Goal: Task Accomplishment & Management: Manage account settings

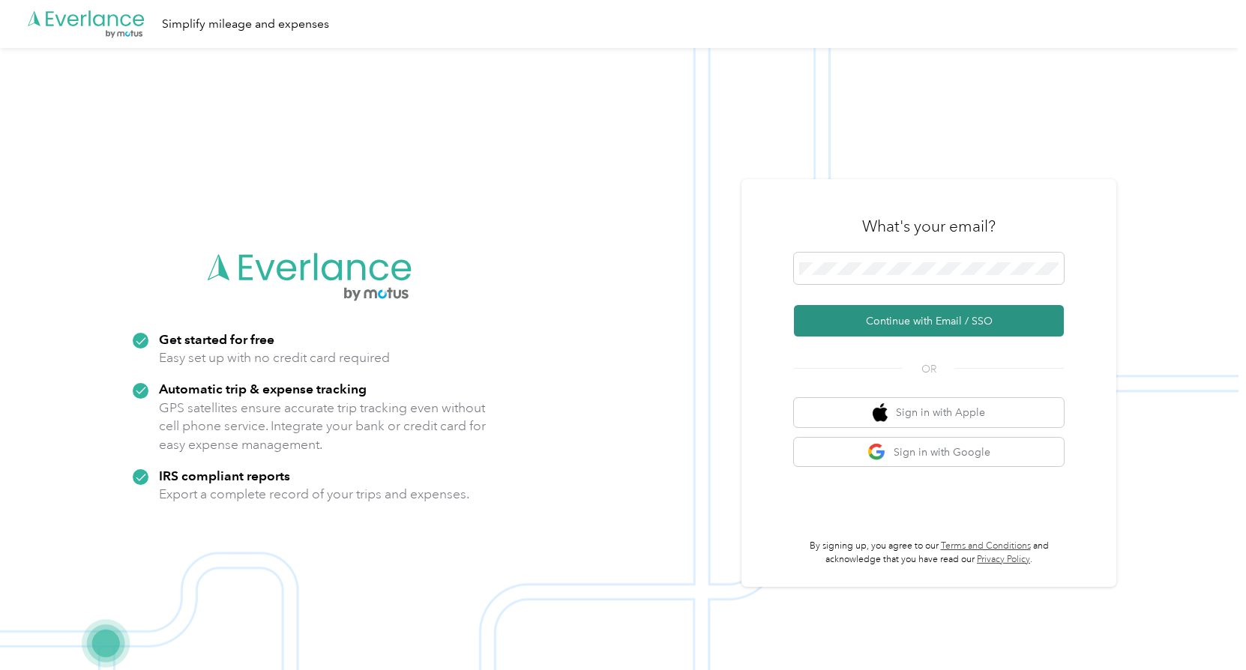
click at [887, 319] on button "Continue with Email / SSO" at bounding box center [929, 320] width 270 height 31
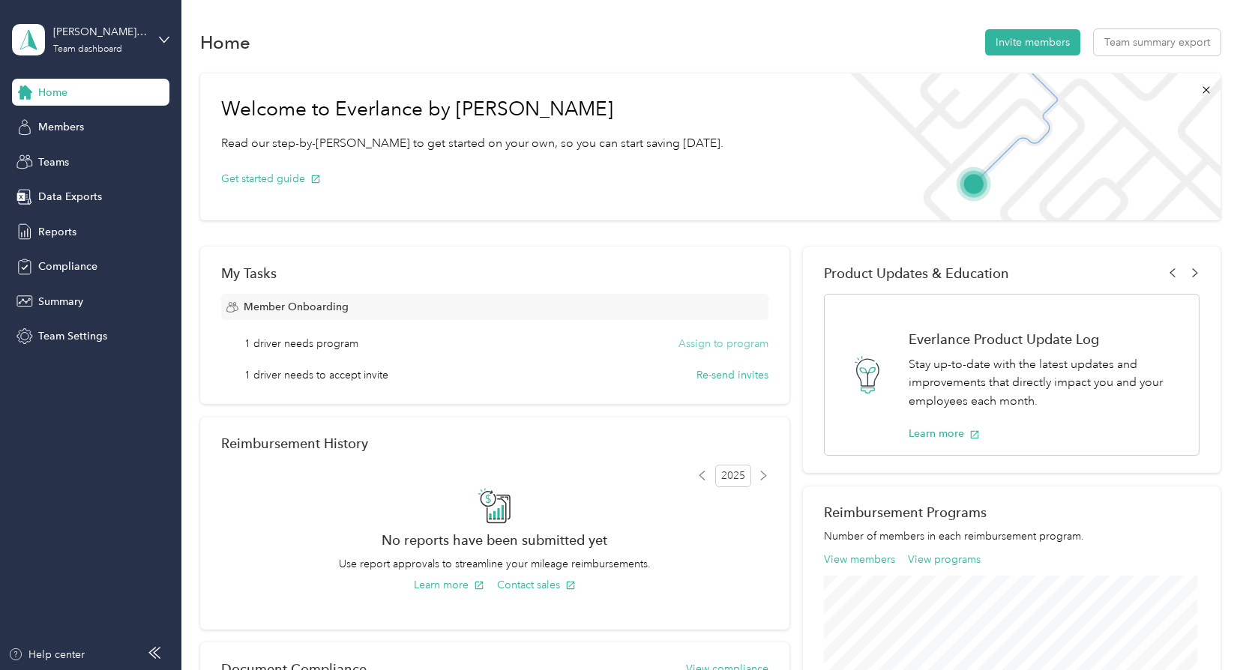
click at [718, 343] on button "Assign to program" at bounding box center [723, 344] width 90 height 16
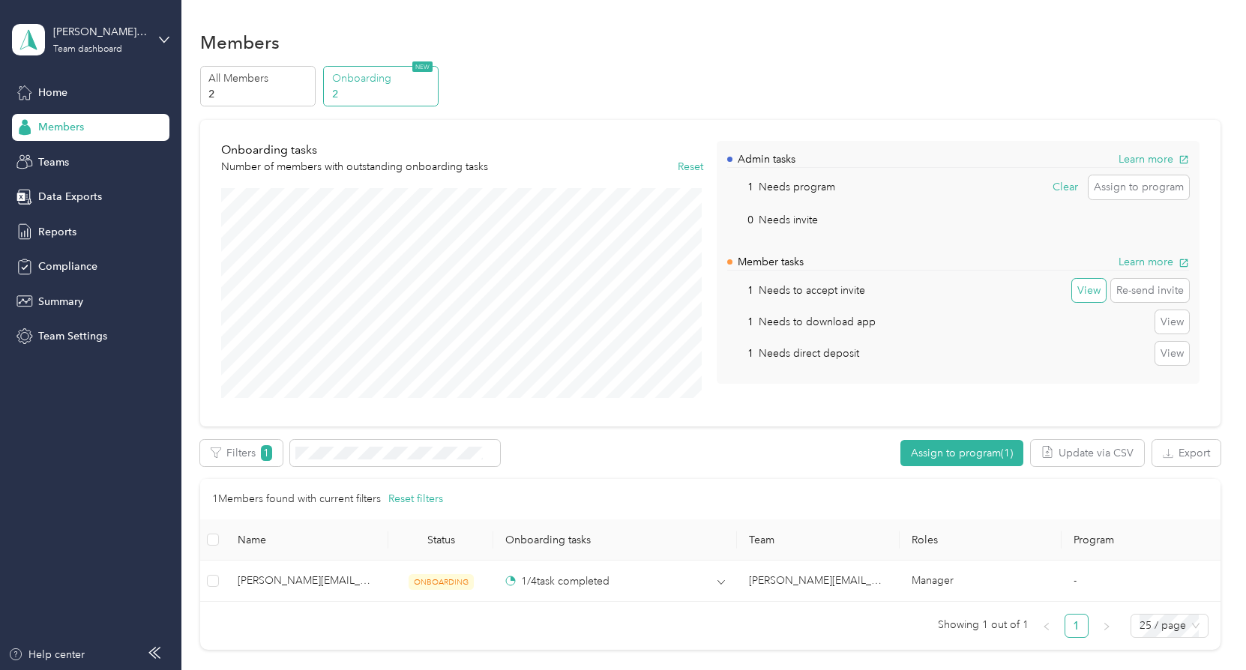
click at [1088, 292] on button "View" at bounding box center [1089, 291] width 34 height 24
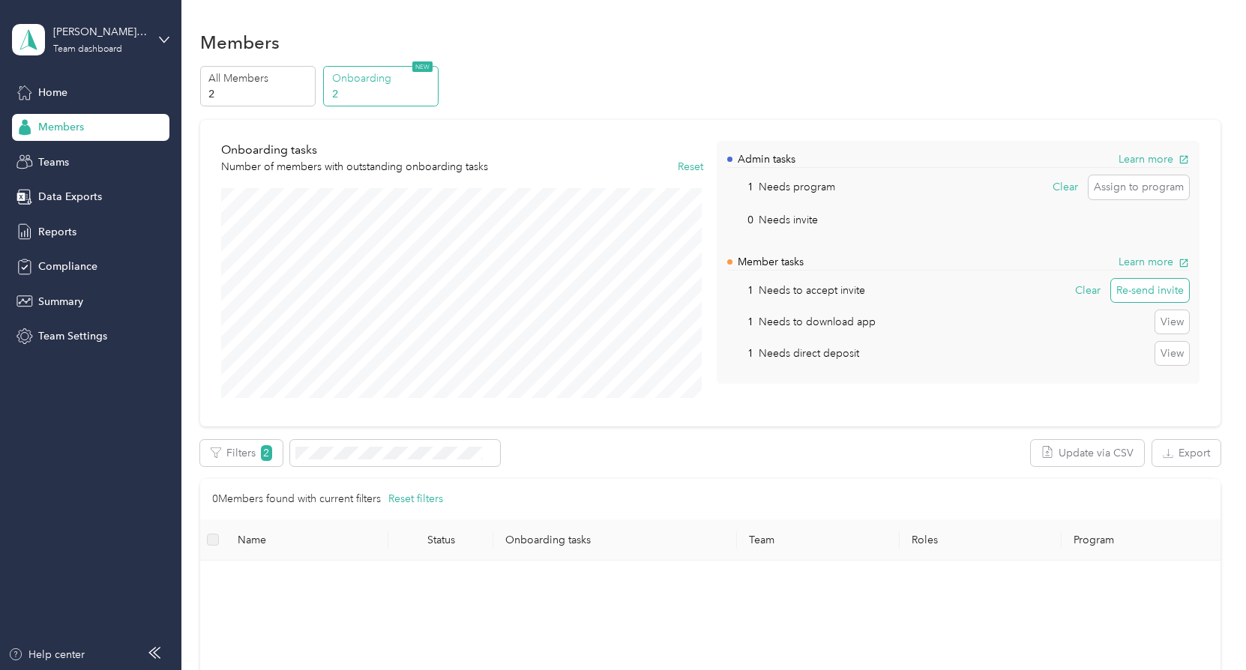
click at [1171, 292] on button "Re-send invite" at bounding box center [1150, 291] width 78 height 24
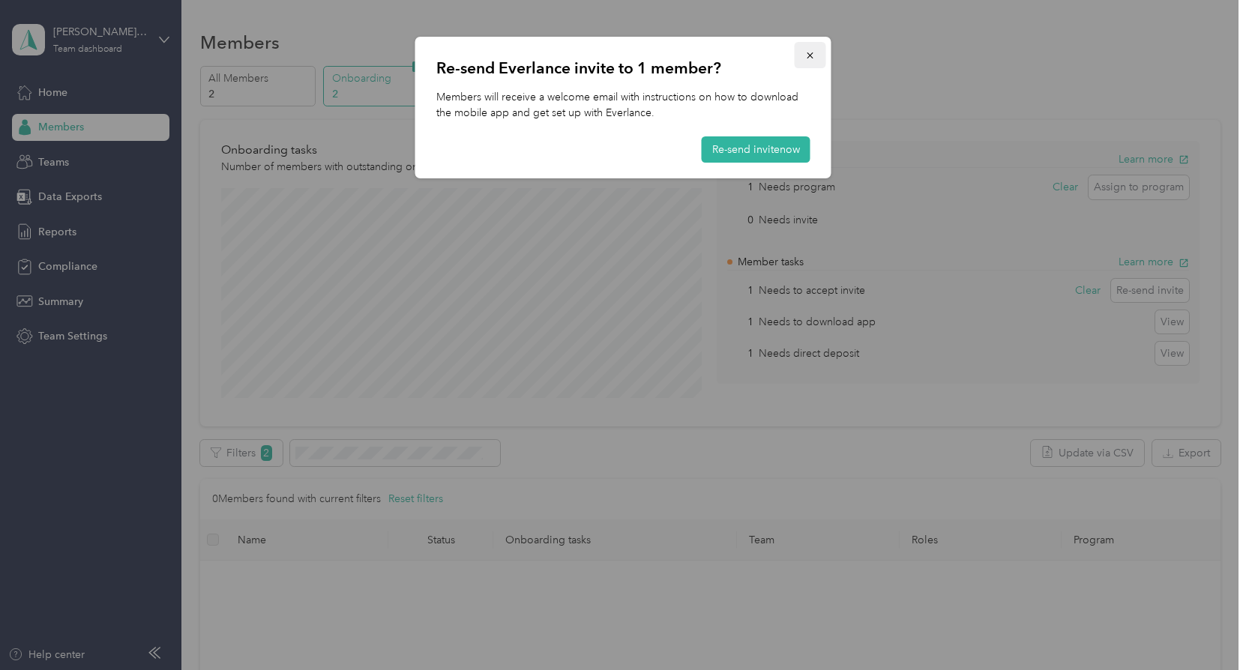
click at [814, 53] on icon "button" at bounding box center [810, 55] width 10 height 10
